Goal: Task Accomplishment & Management: Manage account settings

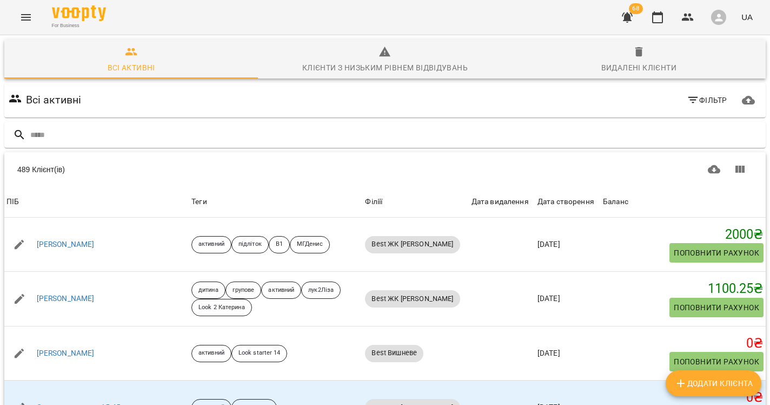
click at [16, 10] on button "Menu" at bounding box center [26, 17] width 26 height 26
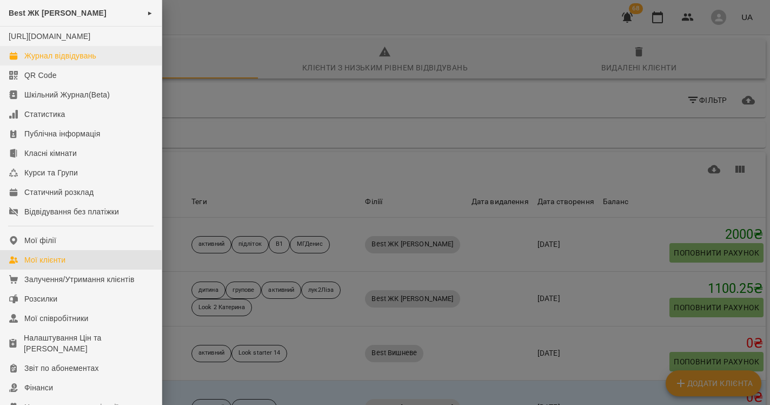
click at [59, 61] on div "Журнал відвідувань" at bounding box center [60, 55] width 72 height 11
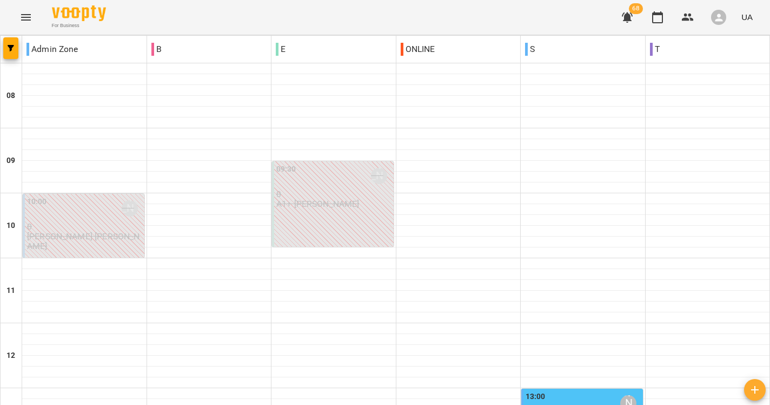
scroll to position [288, 0]
click at [606, 391] on div "13:00 [PERSON_NAME]" at bounding box center [583, 403] width 115 height 25
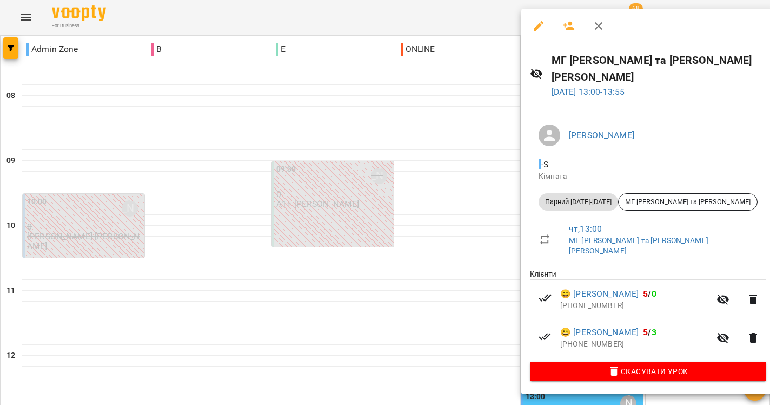
click at [434, 234] on div at bounding box center [385, 202] width 770 height 405
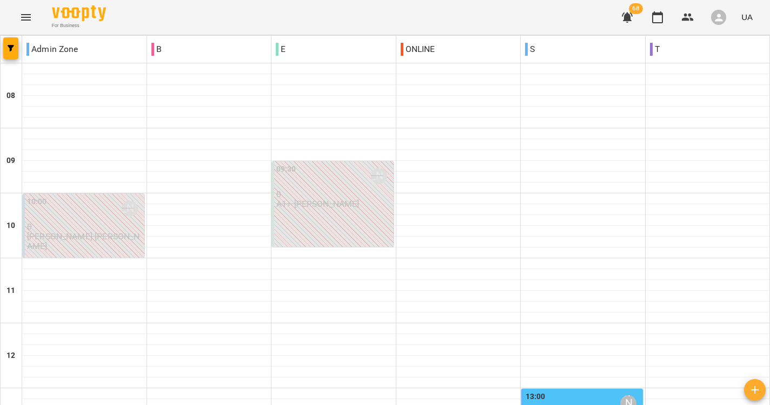
scroll to position [320, 0]
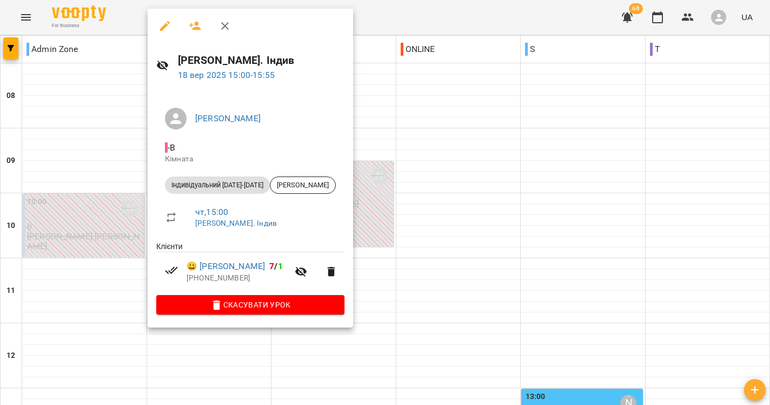
click at [404, 162] on div at bounding box center [385, 202] width 770 height 405
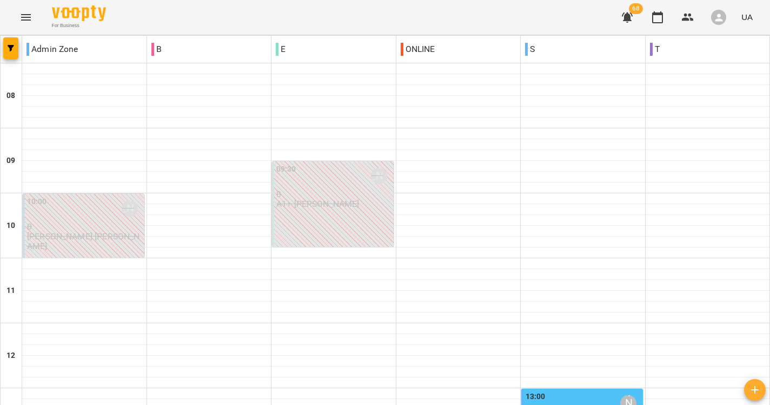
scroll to position [422, 0]
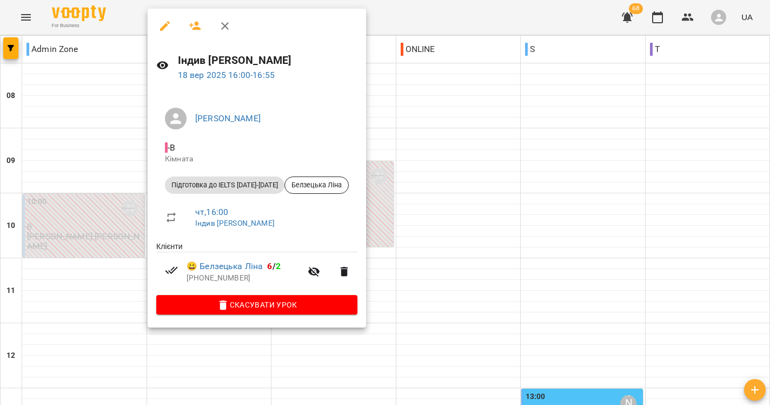
click at [456, 114] on div at bounding box center [385, 202] width 770 height 405
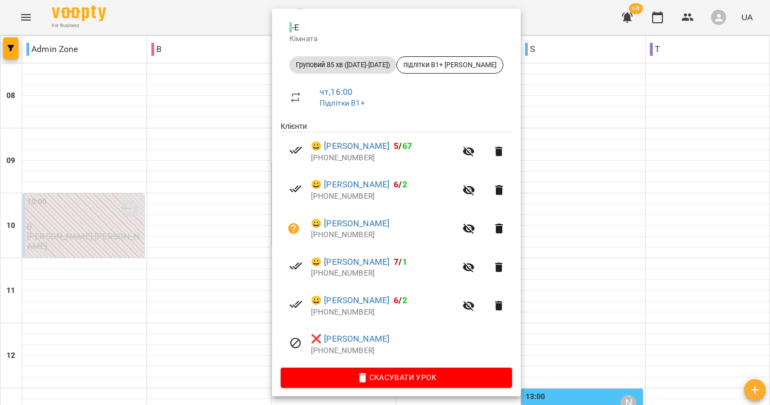
scroll to position [120, 0]
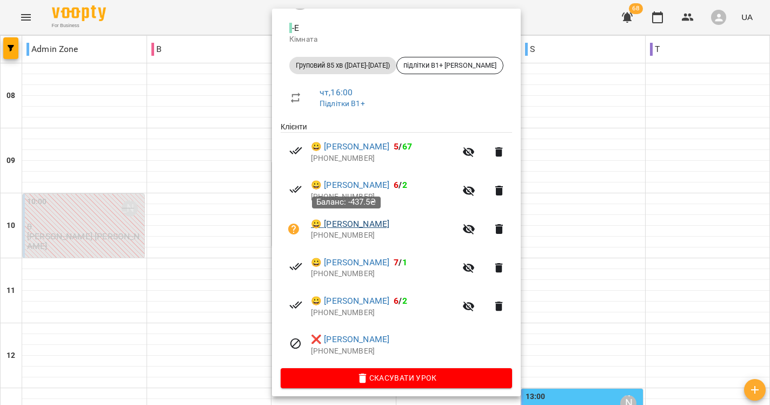
click at [359, 217] on link "😀 [PERSON_NAME]" at bounding box center [350, 223] width 78 height 13
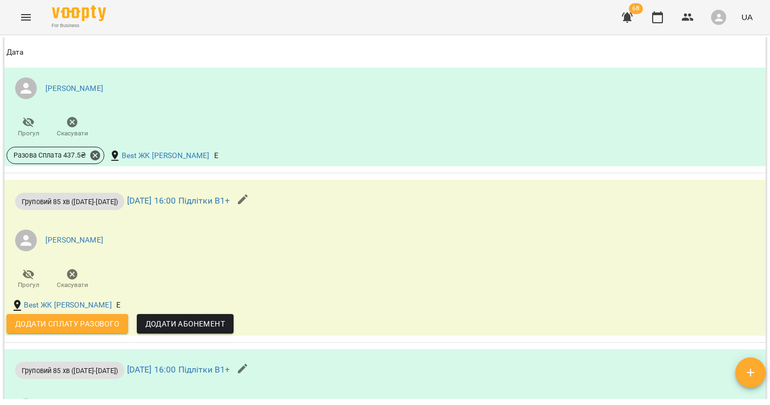
scroll to position [945, 0]
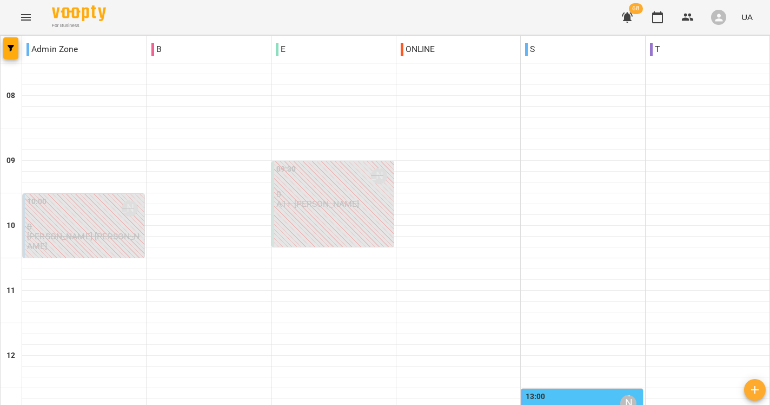
scroll to position [497, 0]
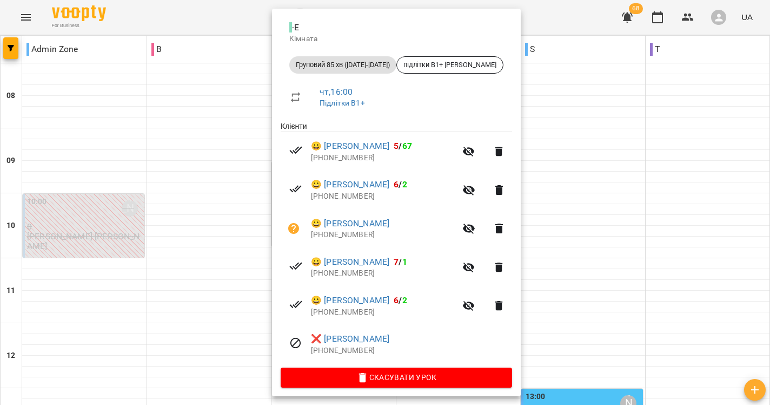
scroll to position [120, 0]
click at [557, 72] on div at bounding box center [385, 202] width 770 height 405
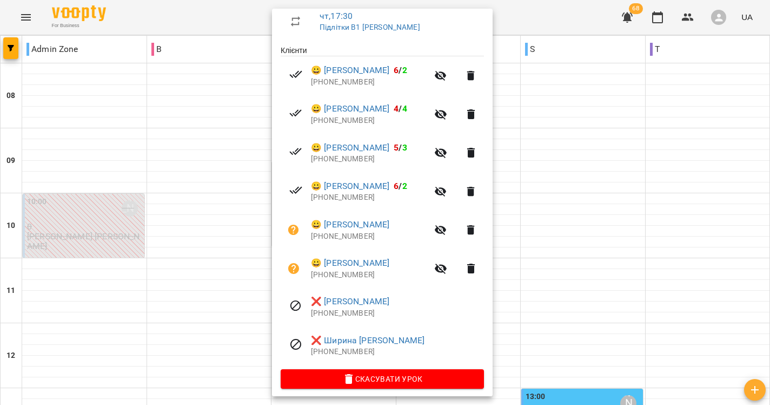
scroll to position [195, 0]
click at [537, 109] on div at bounding box center [385, 202] width 770 height 405
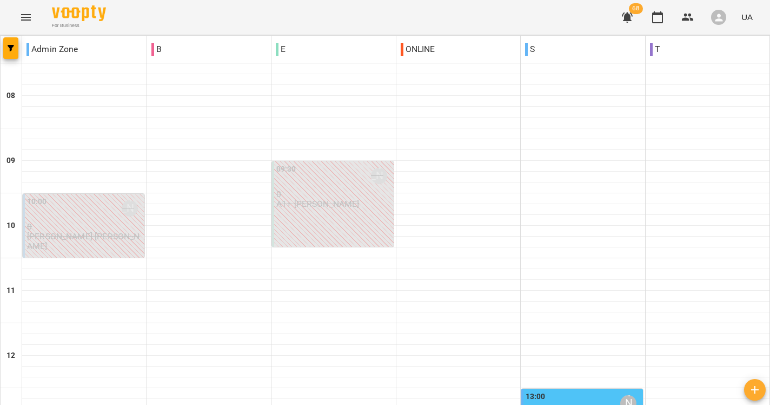
scroll to position [559, 0]
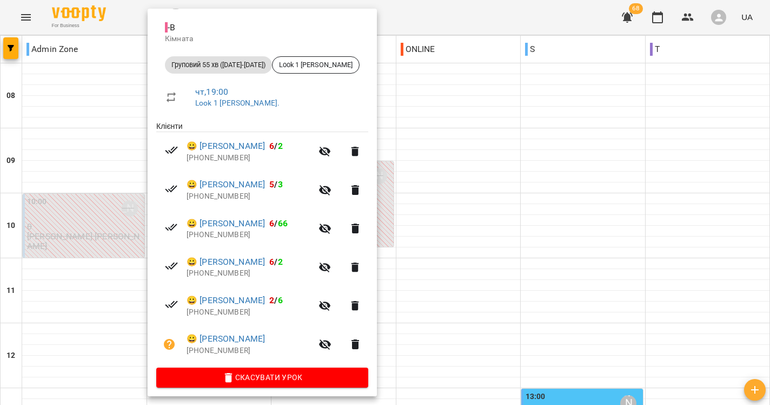
scroll to position [120, 0]
click at [510, 167] on div at bounding box center [385, 202] width 770 height 405
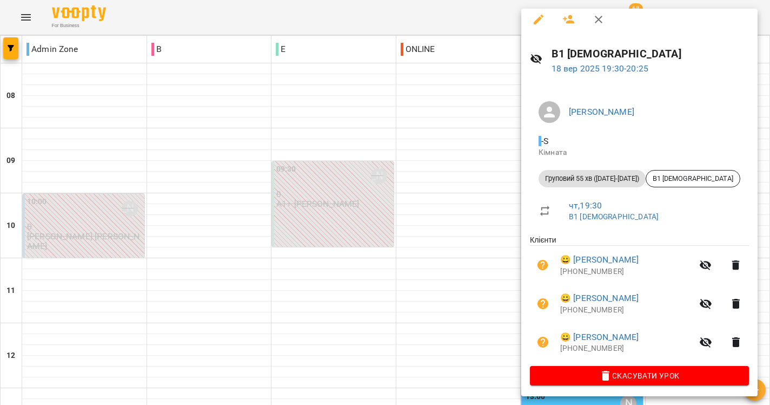
scroll to position [6, 0]
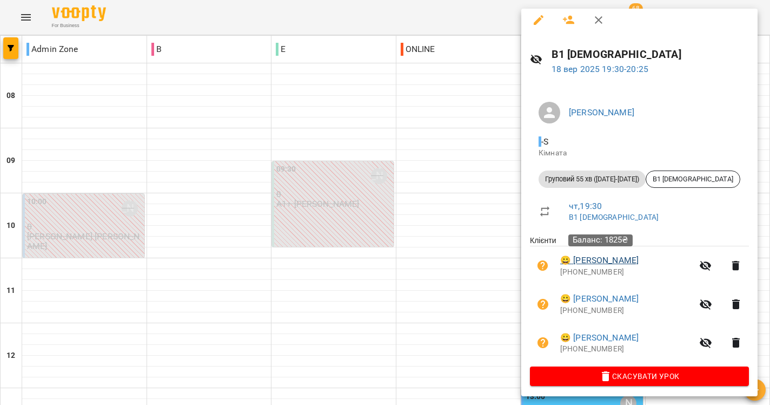
click at [608, 261] on link "😀 [PERSON_NAME]" at bounding box center [599, 260] width 78 height 13
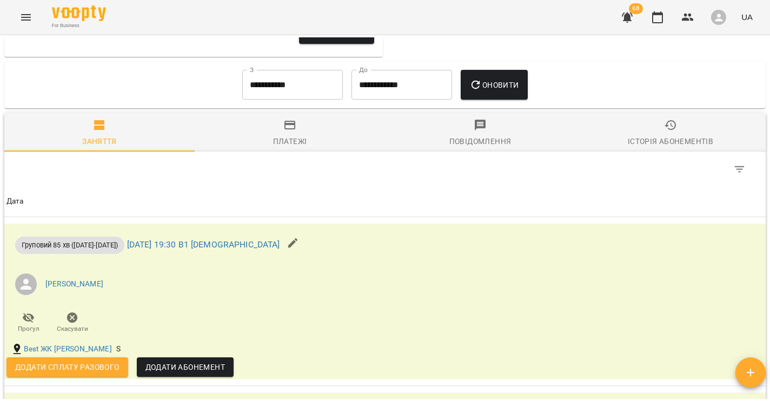
scroll to position [618, 0]
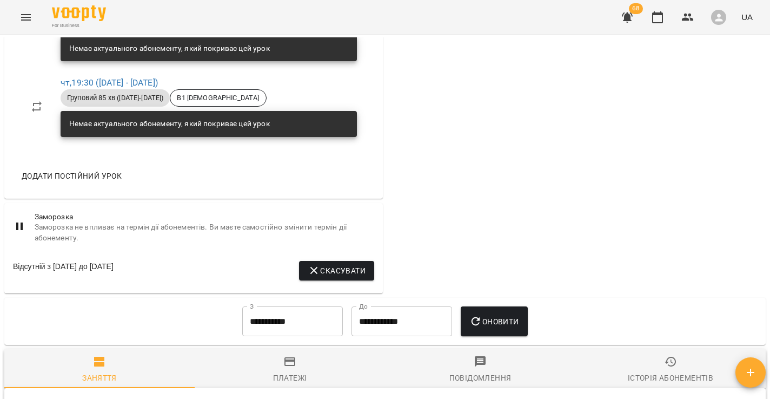
click at [268, 320] on input "**********" at bounding box center [292, 321] width 101 height 30
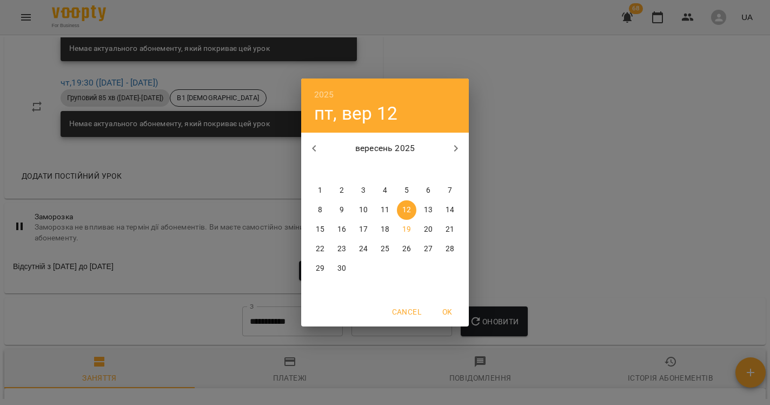
click at [328, 191] on span "1" at bounding box center [319, 190] width 19 height 11
type input "**********"
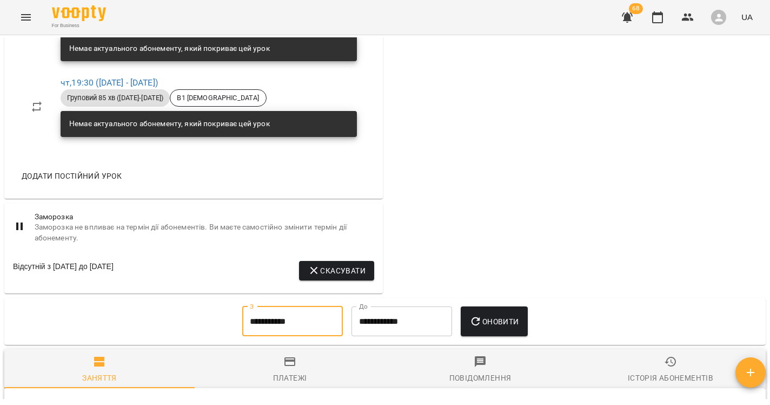
click at [491, 309] on button "Оновити" at bounding box center [494, 321] width 67 height 30
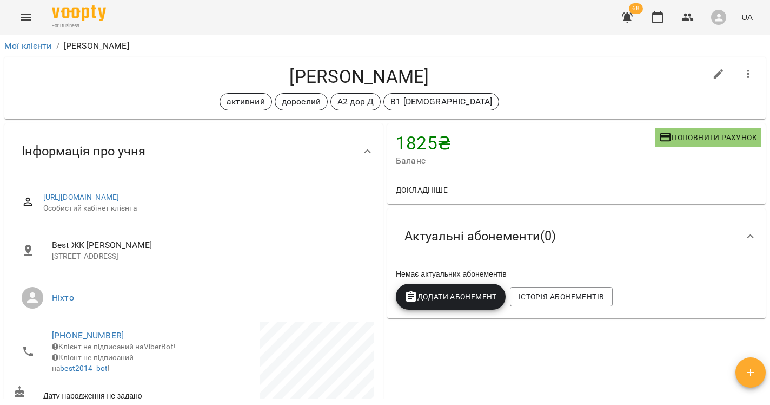
scroll to position [0, 0]
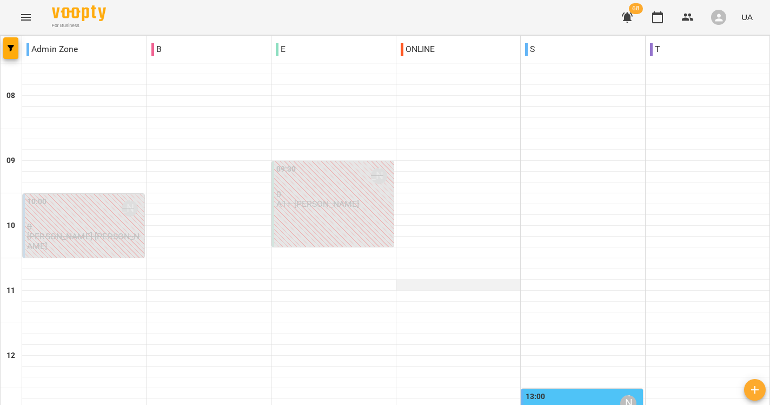
scroll to position [594, 0]
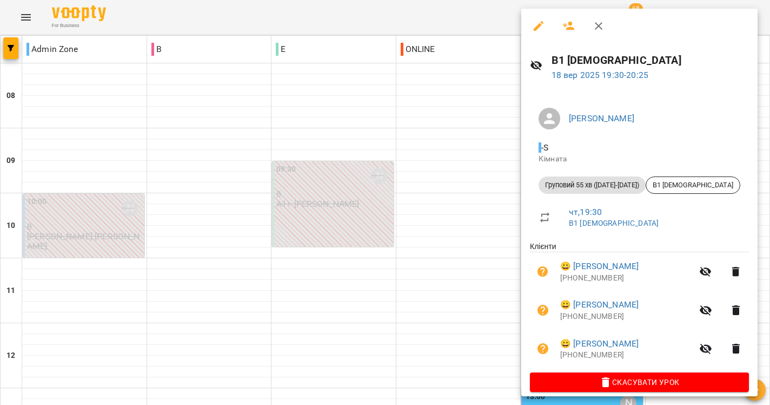
click at [441, 270] on div at bounding box center [385, 202] width 770 height 405
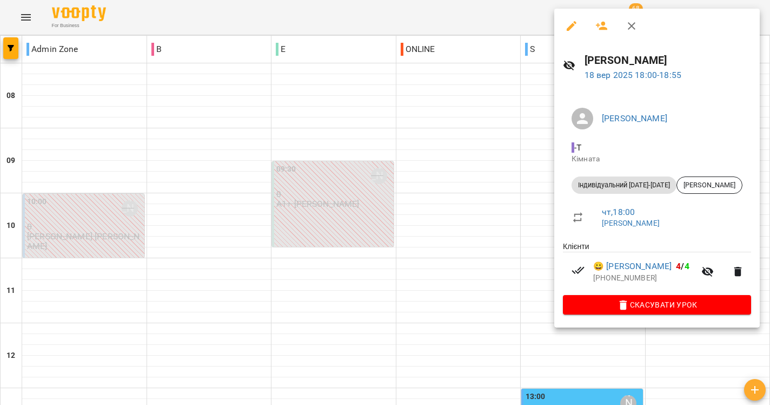
click at [521, 140] on div at bounding box center [385, 202] width 770 height 405
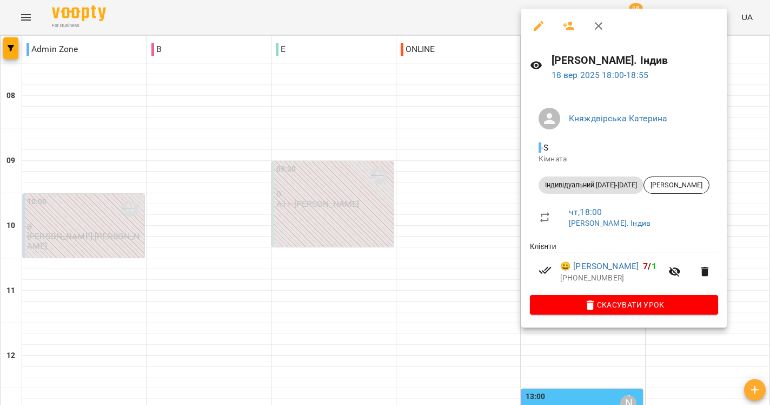
click at [452, 200] on div at bounding box center [385, 202] width 770 height 405
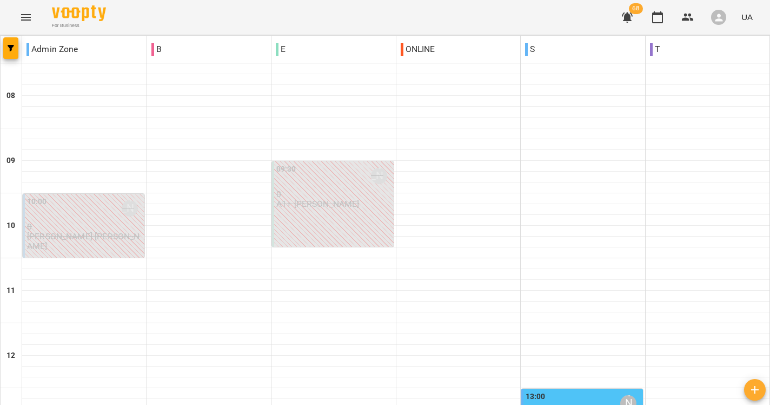
scroll to position [553, 0]
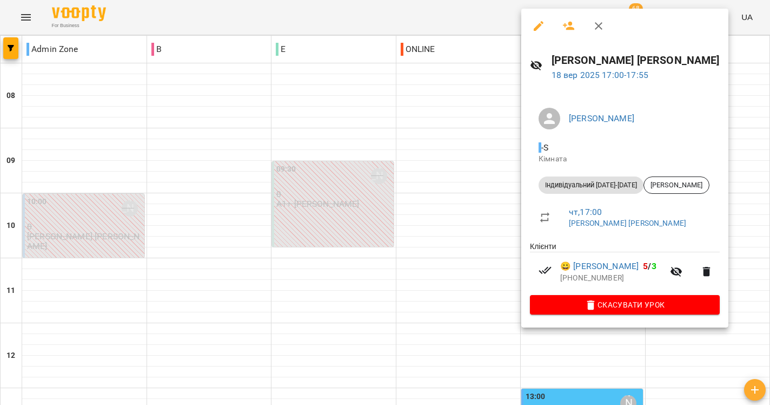
click at [470, 177] on div at bounding box center [385, 202] width 770 height 405
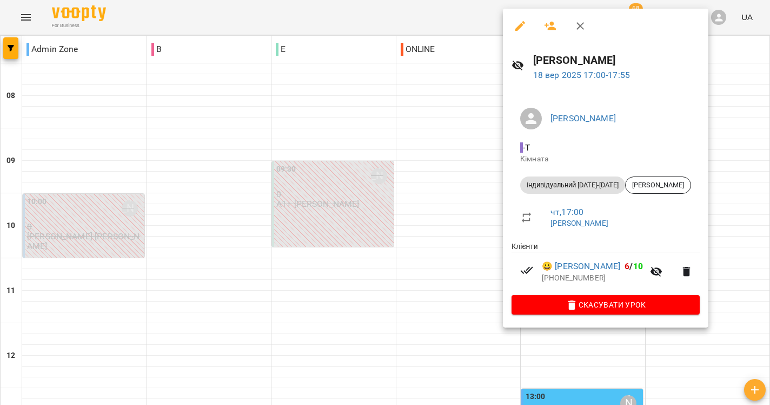
click at [467, 190] on div at bounding box center [385, 202] width 770 height 405
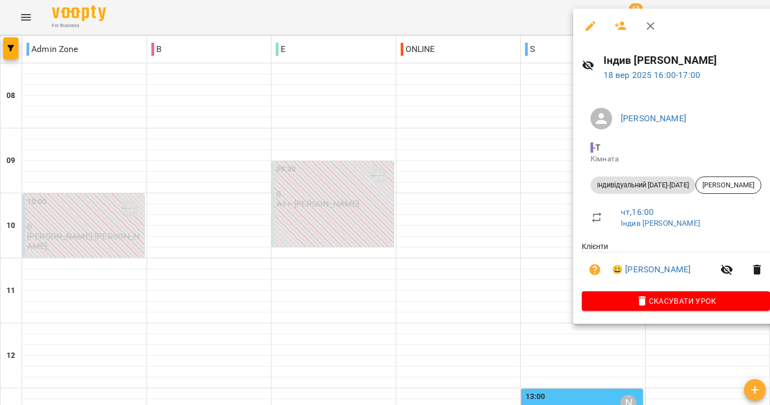
click at [418, 182] on div at bounding box center [385, 202] width 770 height 405
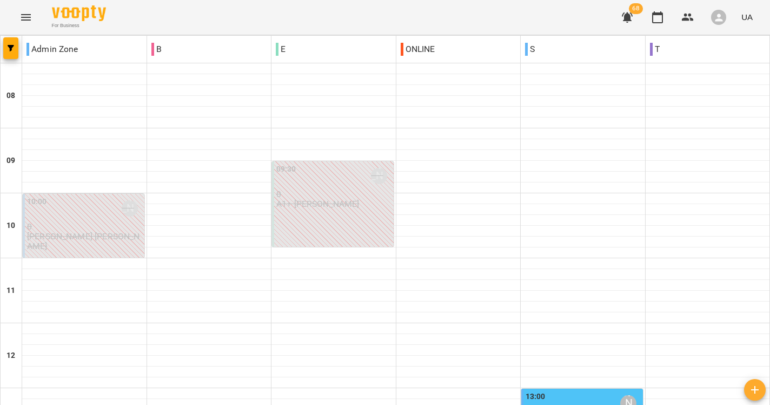
scroll to position [489, 0]
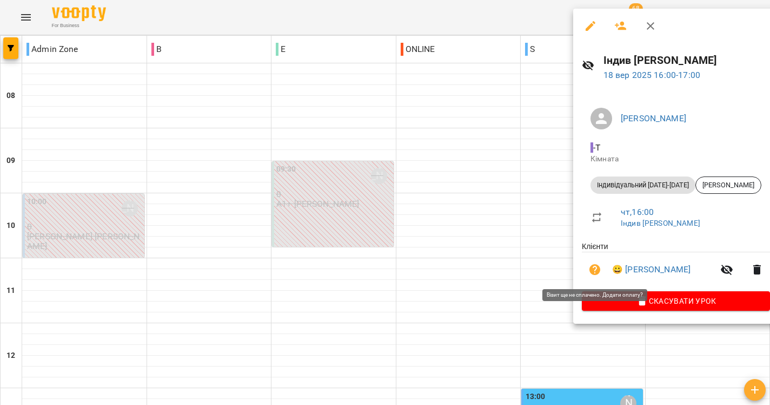
click at [599, 269] on icon "button" at bounding box center [595, 269] width 11 height 11
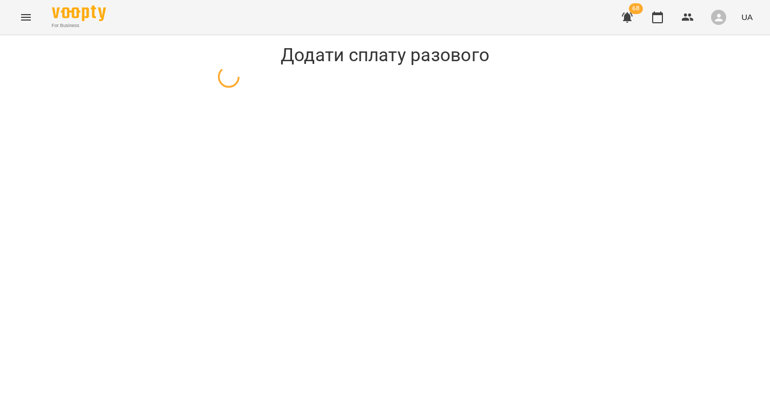
select select "**********"
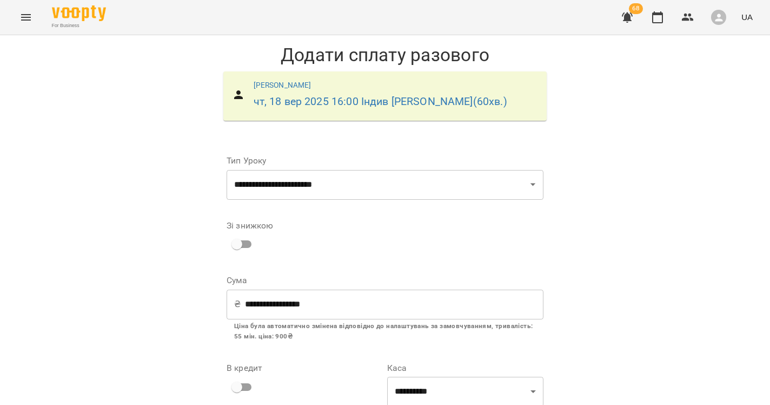
scroll to position [106, 0]
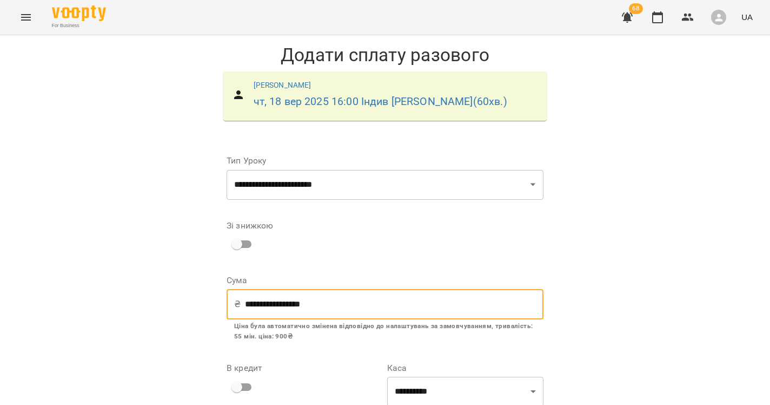
drag, startPoint x: 340, startPoint y: 197, endPoint x: 233, endPoint y: 205, distance: 107.4
click at [233, 289] on div "**********" at bounding box center [385, 304] width 317 height 30
drag, startPoint x: 393, startPoint y: 205, endPoint x: 184, endPoint y: 181, distance: 210.1
click at [184, 181] on div "**********" at bounding box center [385, 276] width 770 height 483
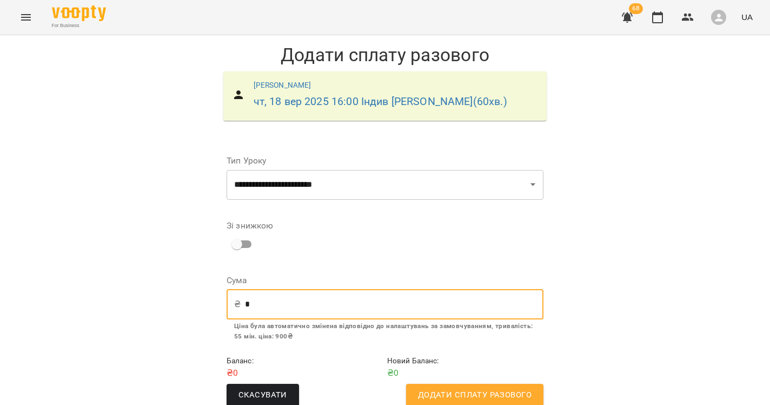
scroll to position [15, 0]
type input "*"
click at [448, 385] on button "Додати сплату разового" at bounding box center [474, 394] width 137 height 23
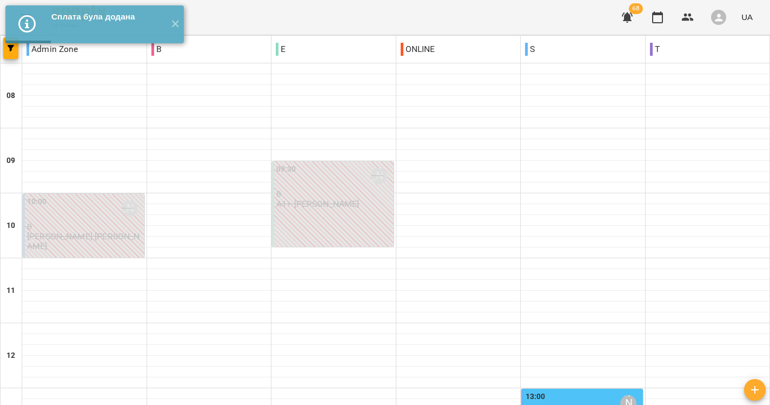
scroll to position [378, 0]
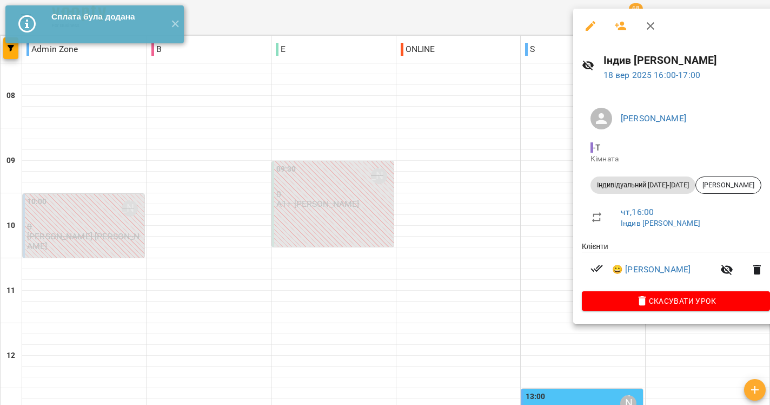
click at [461, 210] on div at bounding box center [385, 202] width 770 height 405
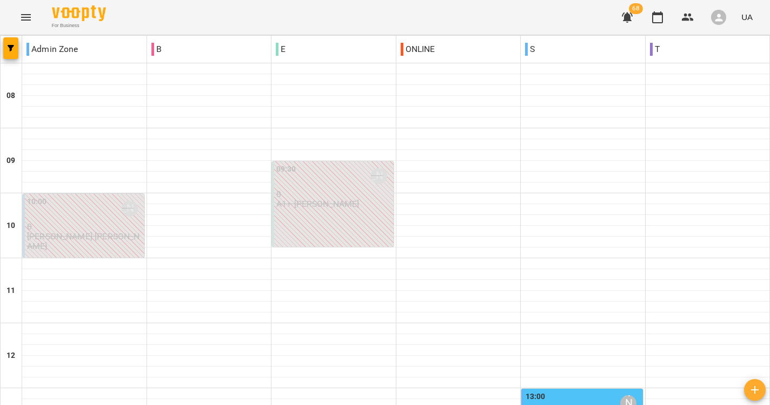
scroll to position [579, 0]
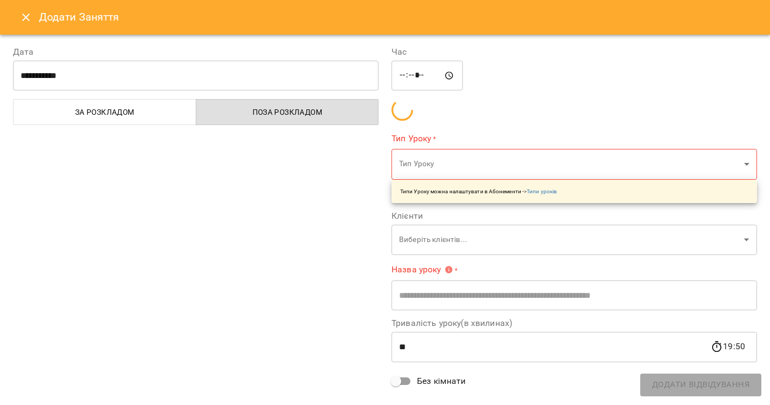
type input "**********"
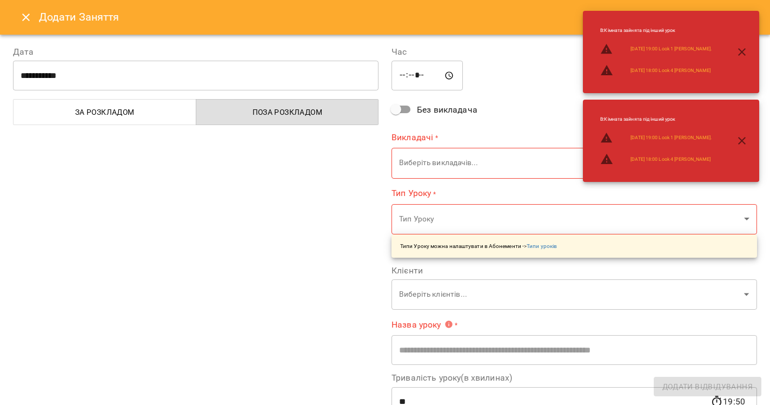
click at [22, 15] on icon "Close" at bounding box center [25, 17] width 13 height 13
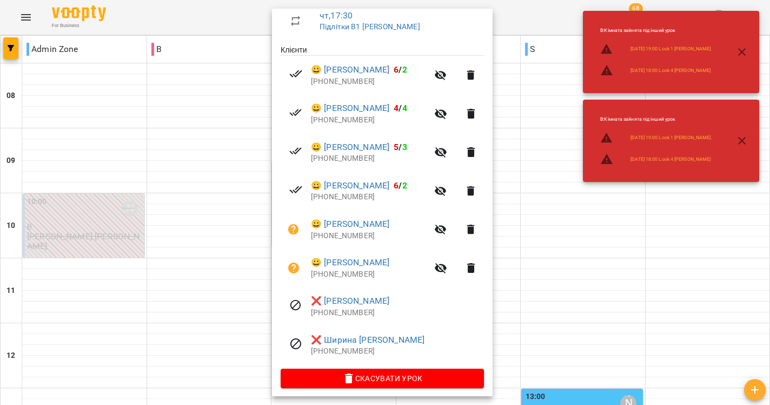
scroll to position [195, 0]
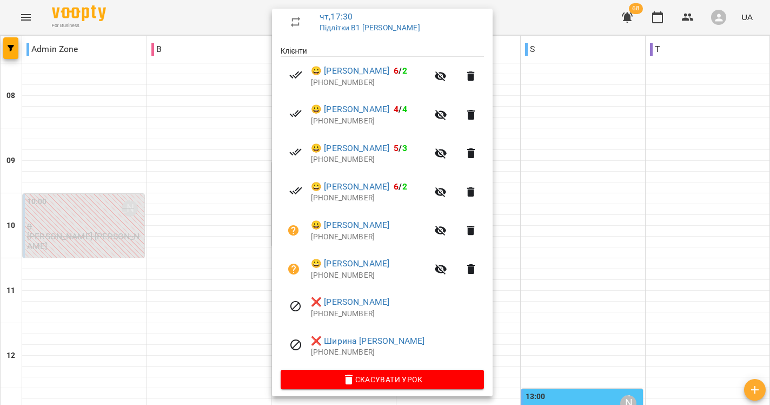
click at [210, 284] on div at bounding box center [385, 202] width 770 height 405
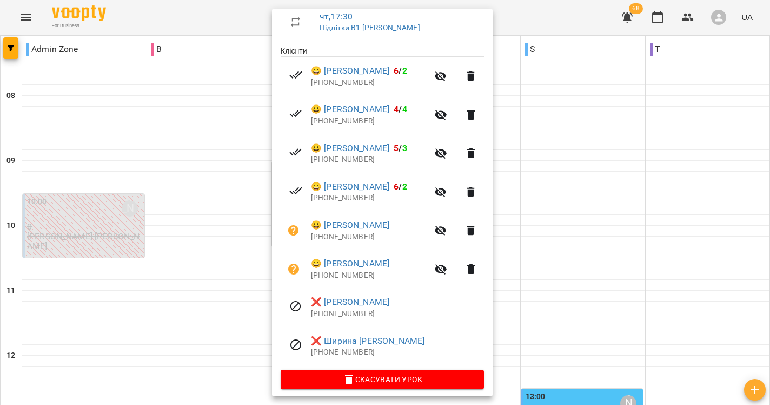
click at [239, 308] on div at bounding box center [385, 202] width 770 height 405
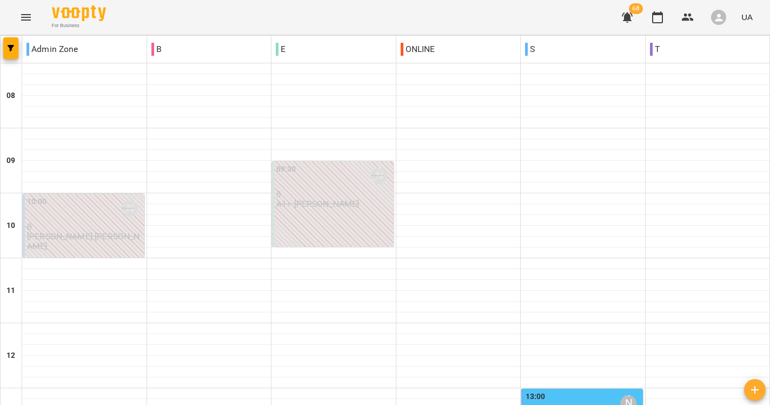
scroll to position [498, 0]
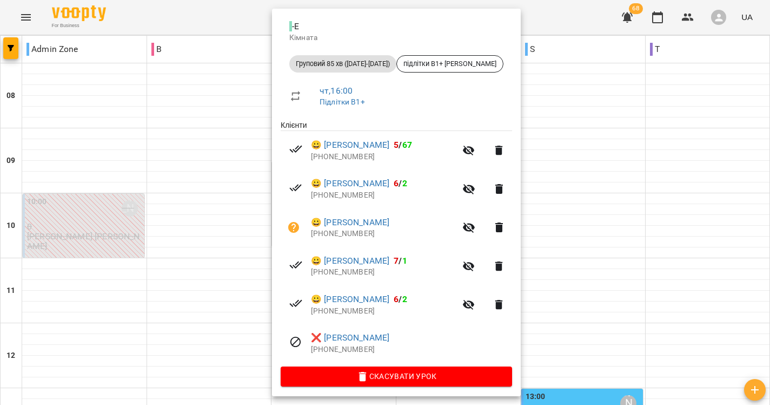
scroll to position [120, 0]
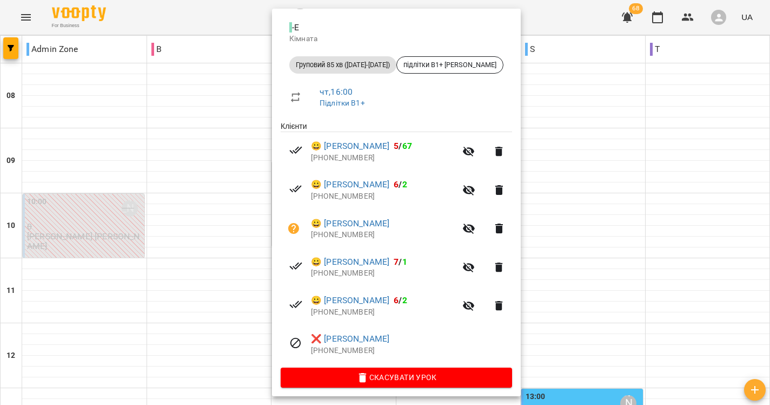
click at [199, 327] on div at bounding box center [385, 202] width 770 height 405
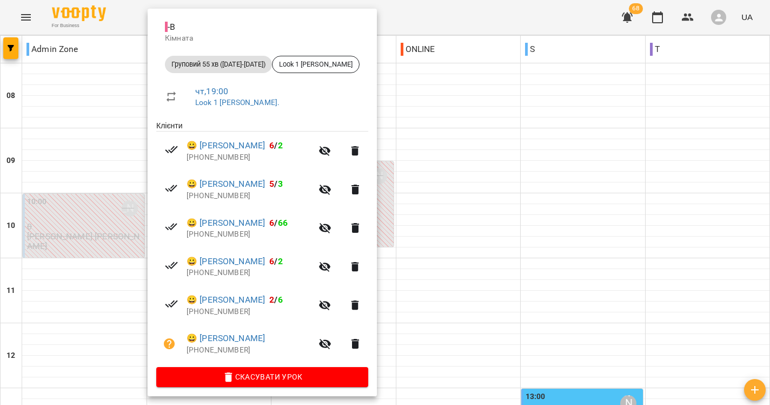
scroll to position [120, 0]
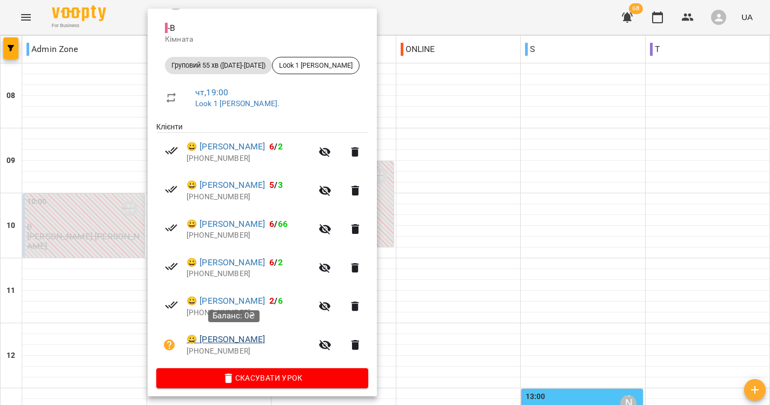
click at [211, 335] on link "😀 [PERSON_NAME]" at bounding box center [226, 339] width 78 height 13
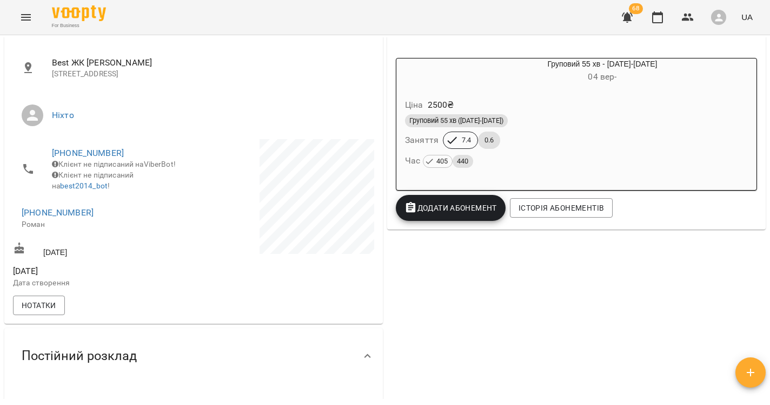
scroll to position [184, 0]
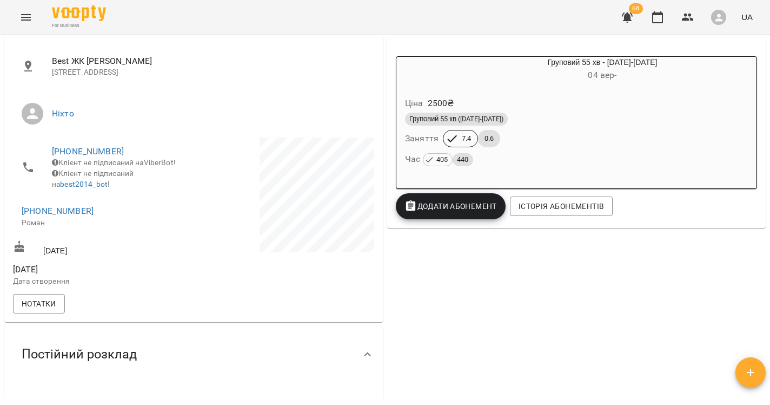
click at [554, 137] on div "Груповий 55 хв ([DATE]-[DATE]) Заняття 7.4 0.6 Час 405 440" at bounding box center [576, 139] width 347 height 58
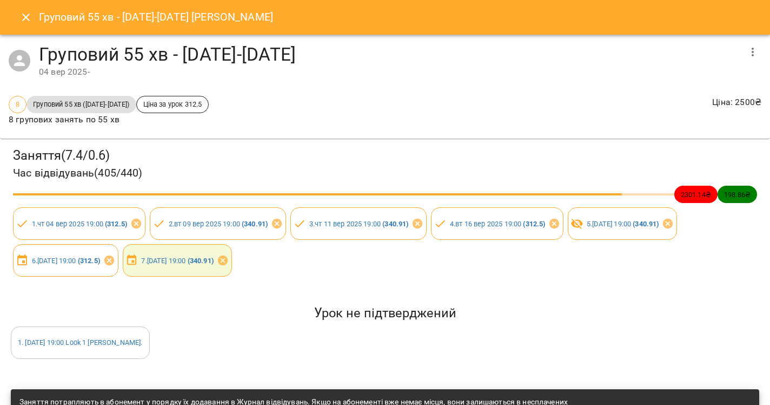
scroll to position [0, 1]
click at [22, 17] on icon "Close" at bounding box center [25, 17] width 13 height 13
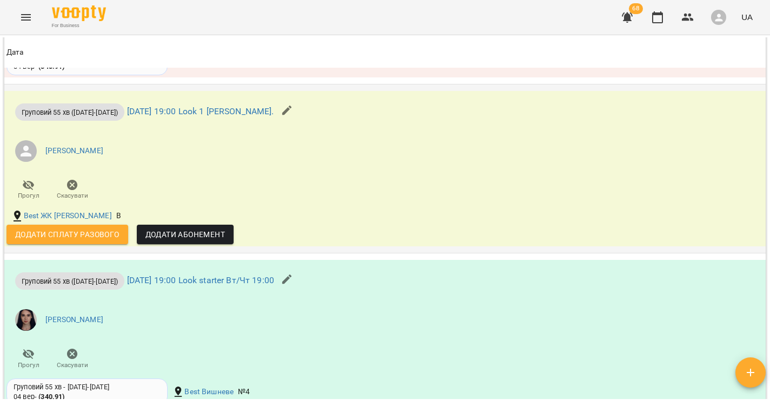
scroll to position [1365, 0]
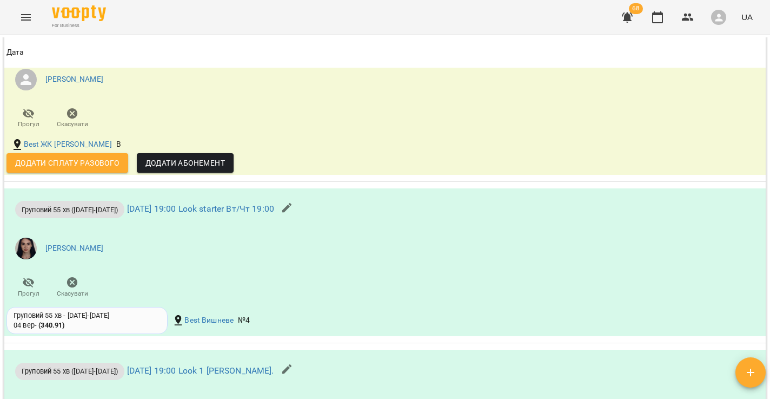
click at [27, 19] on icon "Menu" at bounding box center [26, 17] width 10 height 6
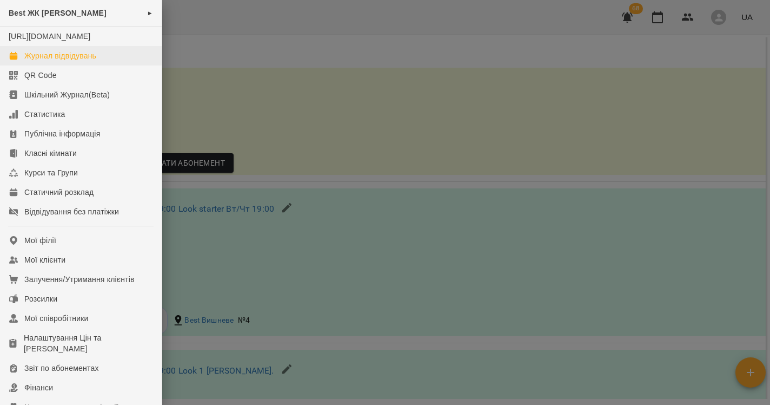
click at [35, 61] on div "Журнал відвідувань" at bounding box center [60, 55] width 72 height 11
